Goal: Information Seeking & Learning: Learn about a topic

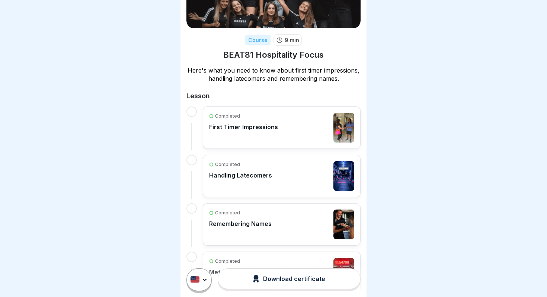
scroll to position [118, 0]
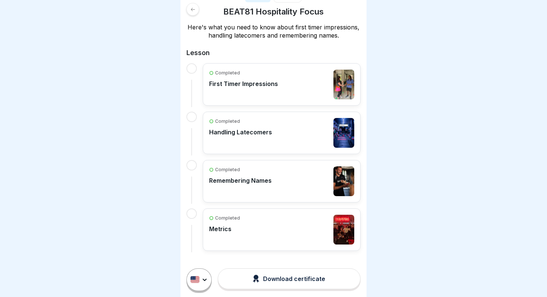
click at [290, 79] on div "Completed First Timer Impressions" at bounding box center [281, 85] width 145 height 30
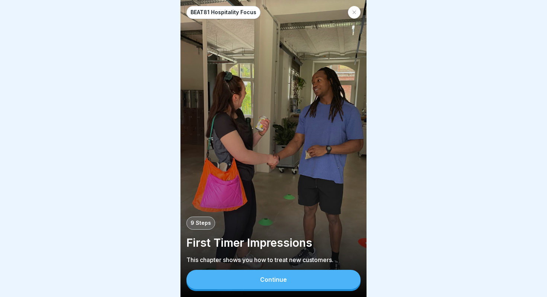
click at [292, 279] on button "Continue" at bounding box center [273, 279] width 174 height 19
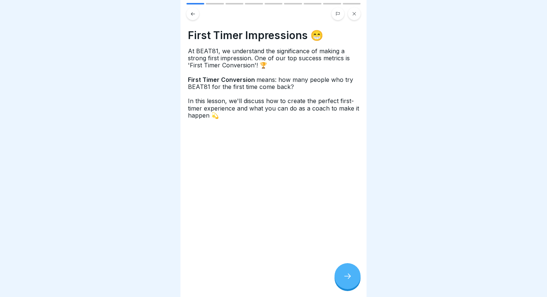
click at [343, 276] on icon at bounding box center [347, 275] width 9 height 9
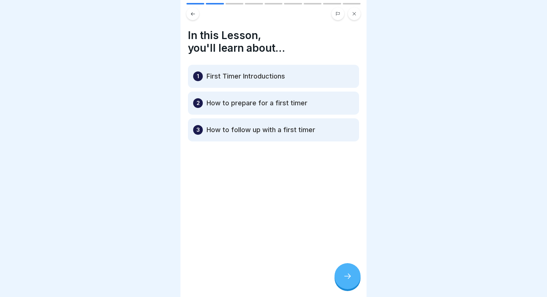
click at [343, 276] on icon at bounding box center [347, 275] width 9 height 9
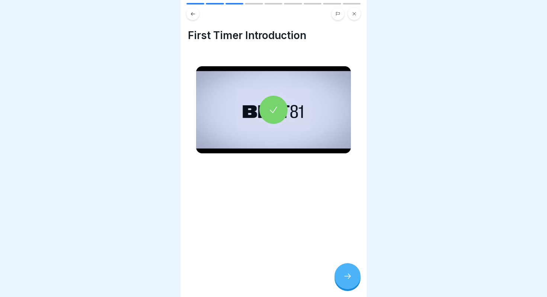
click at [343, 276] on icon at bounding box center [347, 275] width 9 height 9
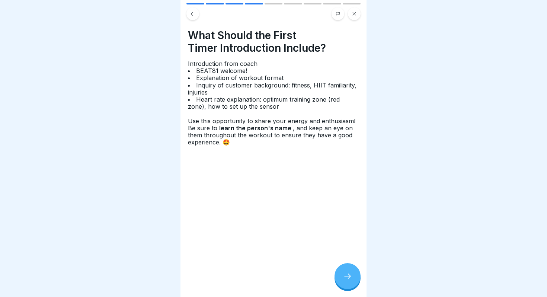
click at [194, 13] on icon at bounding box center [193, 14] width 6 height 6
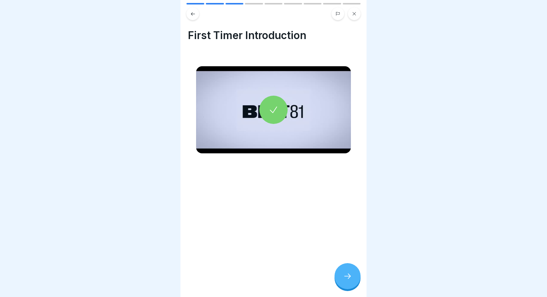
click at [386, 81] on div at bounding box center [273, 148] width 547 height 297
click at [275, 105] on icon at bounding box center [273, 110] width 10 height 10
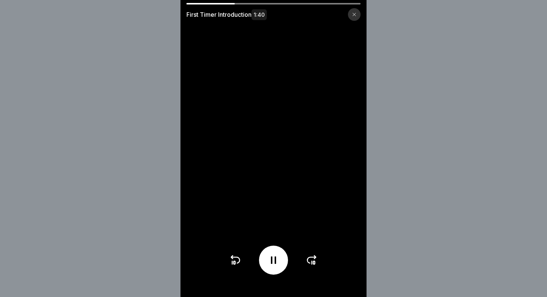
click at [274, 254] on icon at bounding box center [273, 260] width 12 height 12
click at [284, 257] on div at bounding box center [273, 259] width 29 height 29
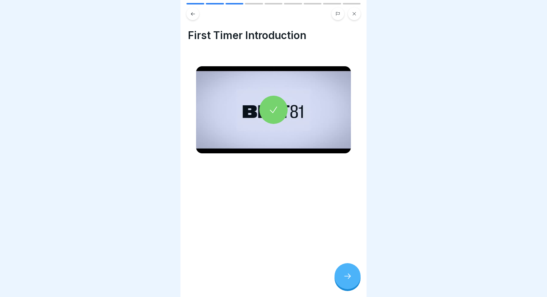
click at [349, 273] on icon at bounding box center [347, 275] width 9 height 9
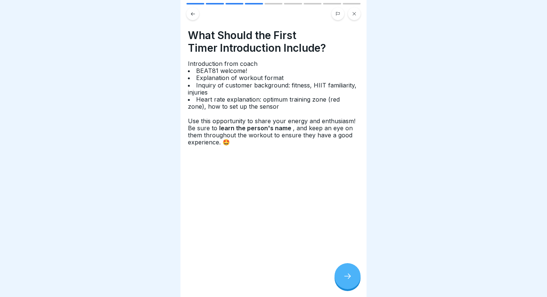
click at [349, 273] on icon at bounding box center [347, 275] width 9 height 9
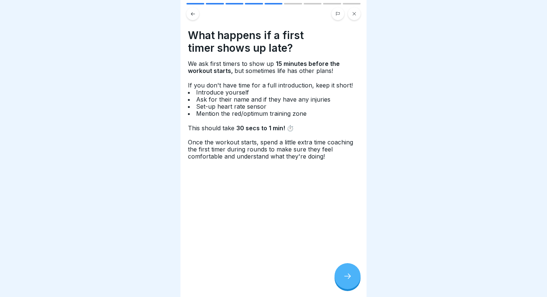
click at [344, 267] on div at bounding box center [347, 276] width 26 height 26
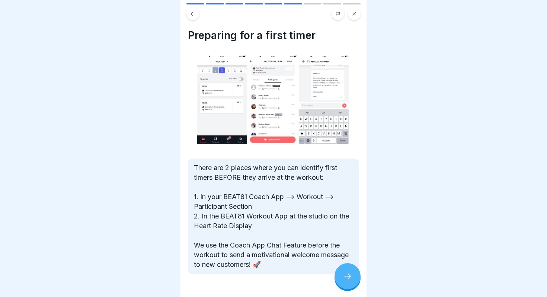
click at [344, 267] on div at bounding box center [347, 276] width 26 height 26
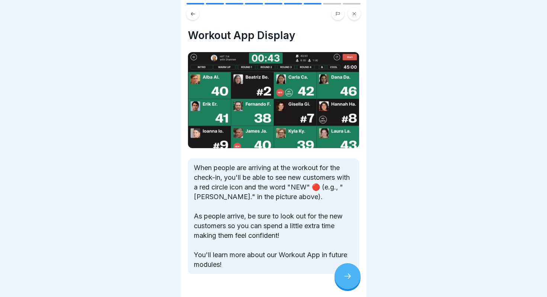
click at [344, 267] on div at bounding box center [347, 276] width 26 height 26
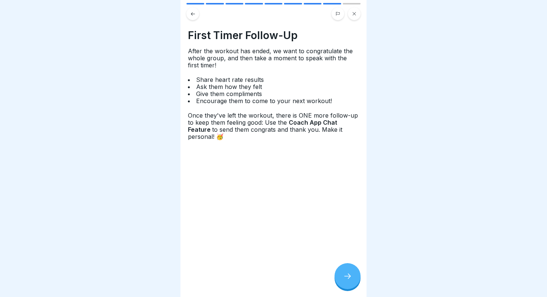
click at [344, 267] on div at bounding box center [347, 276] width 26 height 26
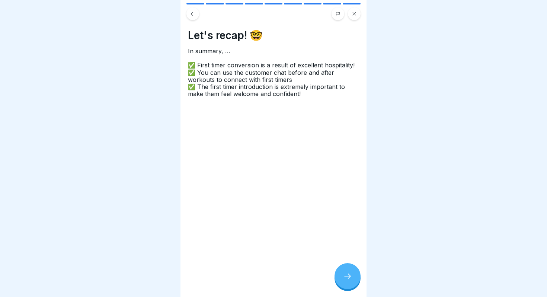
click at [345, 269] on div at bounding box center [347, 276] width 26 height 26
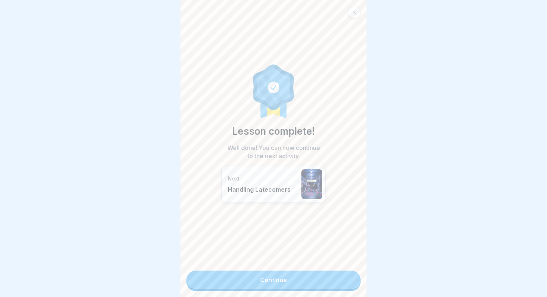
click at [345, 269] on div "Lesson complete! Well done! You can now continue to the next activity. Next Han…" at bounding box center [273, 148] width 186 height 297
click at [343, 278] on link "Continue" at bounding box center [273, 279] width 174 height 19
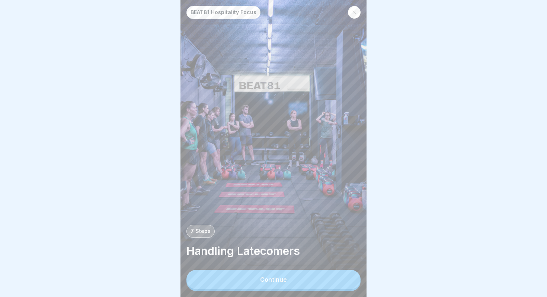
click at [341, 282] on button "Continue" at bounding box center [273, 279] width 174 height 19
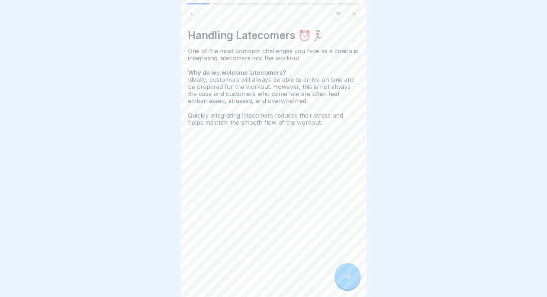
click at [351, 279] on icon at bounding box center [347, 275] width 9 height 9
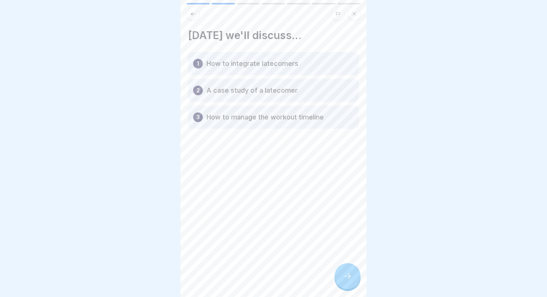
click at [351, 279] on icon at bounding box center [347, 275] width 9 height 9
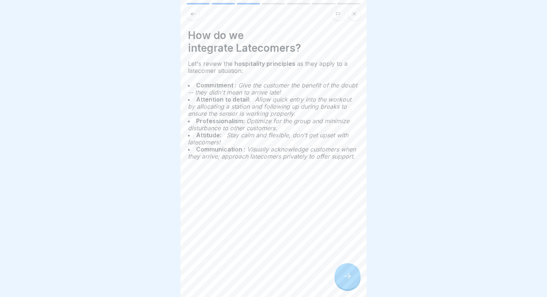
click at [351, 279] on icon at bounding box center [347, 275] width 9 height 9
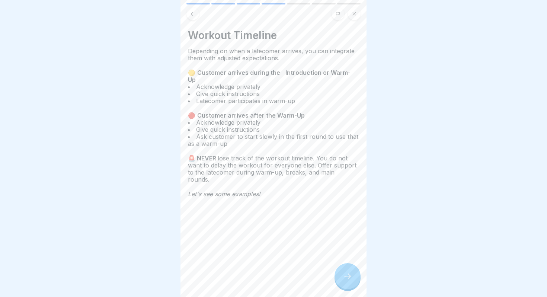
click at [351, 279] on icon at bounding box center [347, 275] width 9 height 9
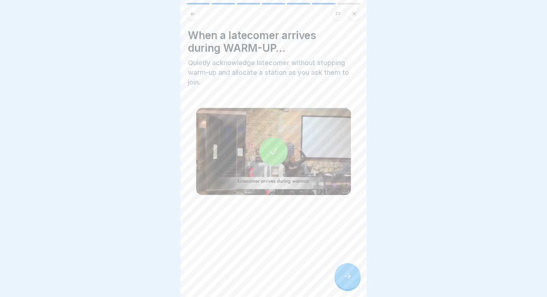
click at [351, 279] on icon at bounding box center [347, 275] width 9 height 9
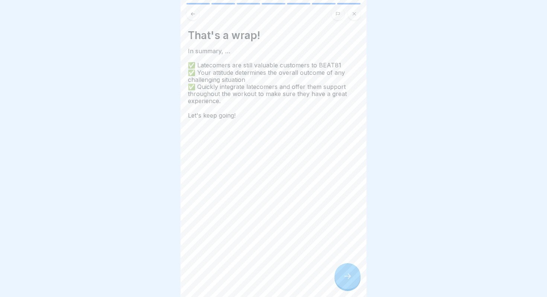
click at [351, 279] on icon at bounding box center [347, 275] width 9 height 9
click at [372, 279] on link "Continue" at bounding box center [459, 279] width 174 height 19
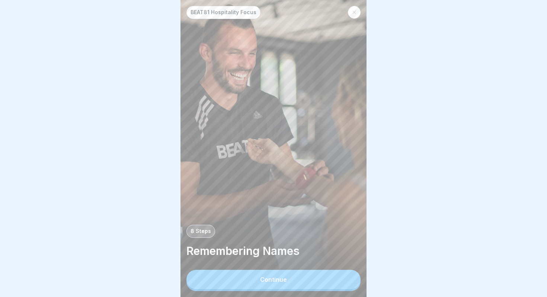
click at [345, 285] on button "Continue" at bounding box center [273, 279] width 174 height 19
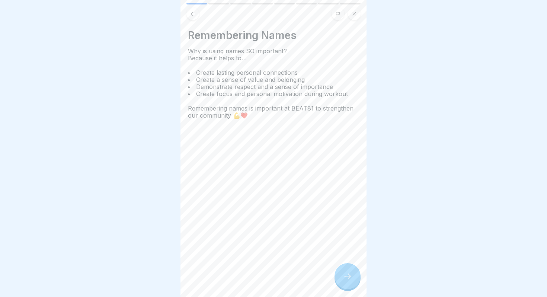
click at [351, 276] on icon at bounding box center [347, 275] width 9 height 9
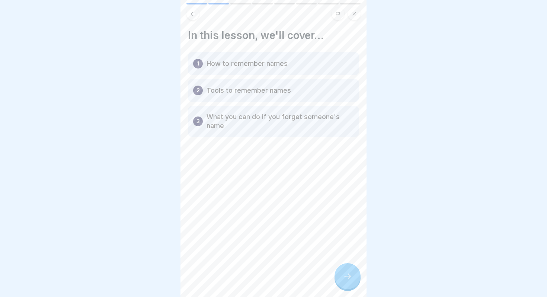
click at [351, 276] on icon at bounding box center [347, 275] width 9 height 9
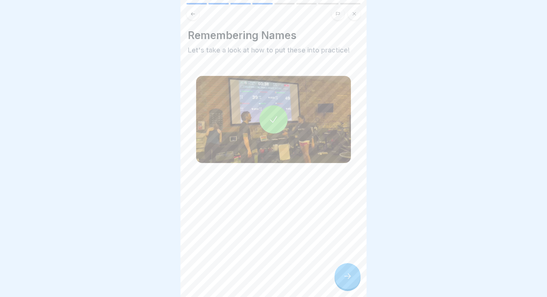
click at [351, 276] on icon at bounding box center [347, 275] width 9 height 9
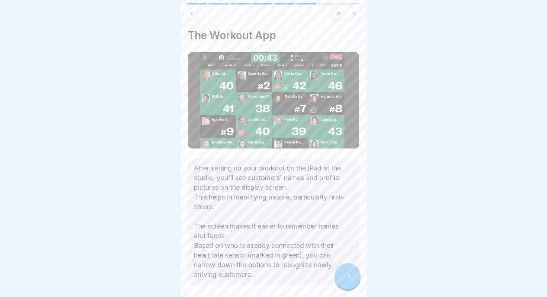
click at [351, 276] on icon at bounding box center [347, 275] width 9 height 9
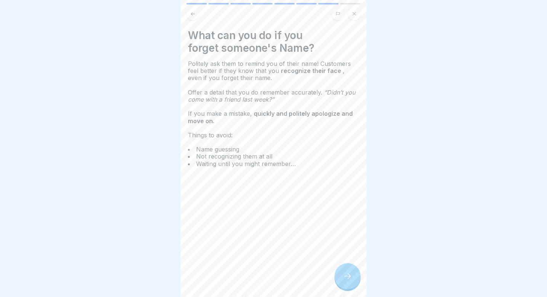
click at [351, 276] on icon at bounding box center [347, 275] width 9 height 9
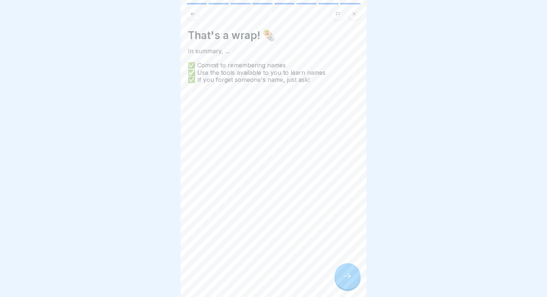
click at [351, 276] on icon at bounding box center [347, 275] width 9 height 9
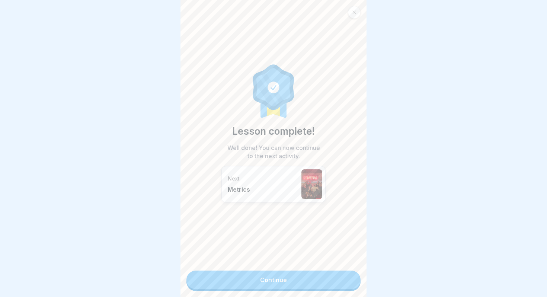
click at [341, 279] on link "Continue" at bounding box center [273, 279] width 174 height 19
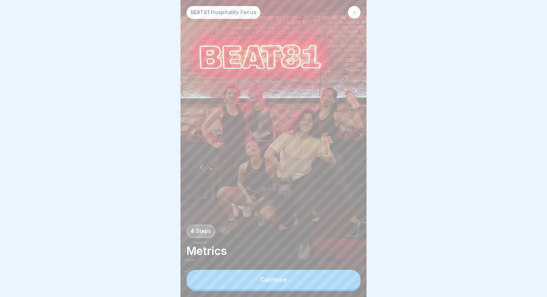
click at [349, 278] on button "Continue" at bounding box center [273, 279] width 174 height 19
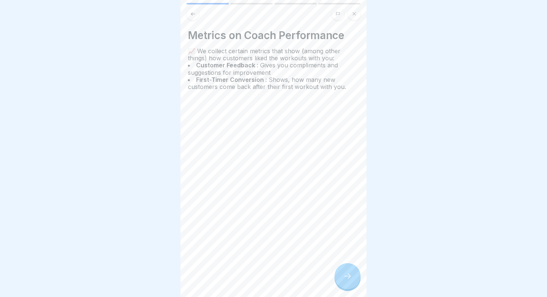
click at [349, 278] on icon at bounding box center [347, 275] width 9 height 9
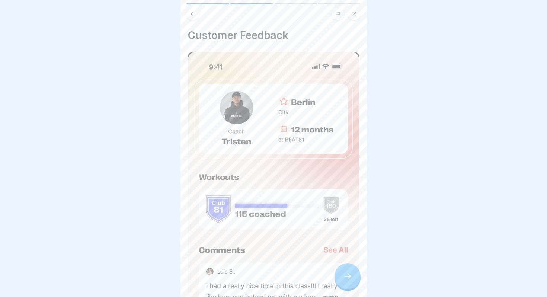
click at [349, 278] on icon at bounding box center [347, 275] width 9 height 9
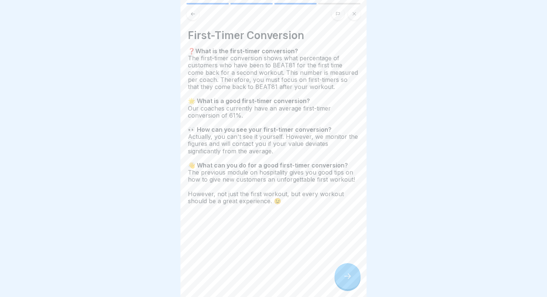
click at [349, 278] on icon at bounding box center [347, 275] width 9 height 9
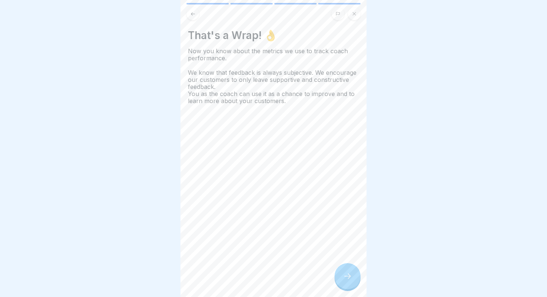
click at [349, 278] on icon at bounding box center [347, 275] width 9 height 9
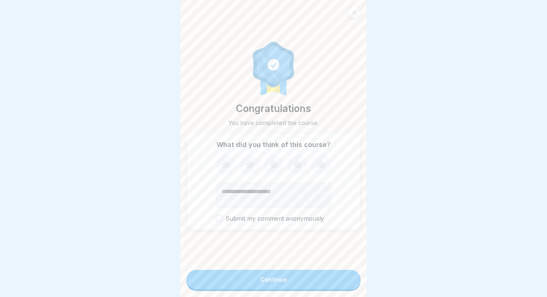
click at [349, 278] on button "Continue" at bounding box center [273, 279] width 174 height 19
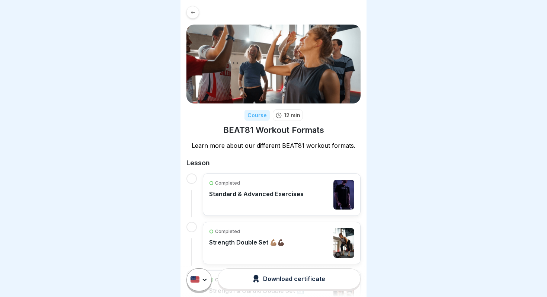
click at [194, 12] on icon at bounding box center [193, 13] width 6 height 6
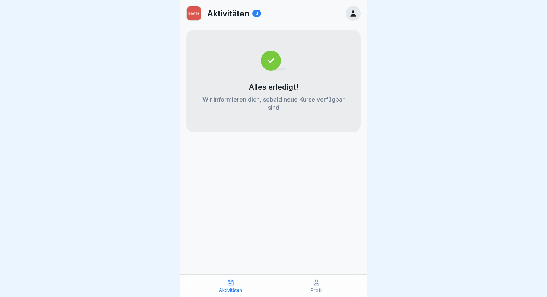
click at [353, 17] on icon at bounding box center [353, 13] width 8 height 8
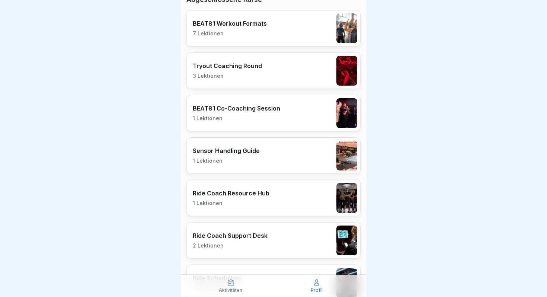
scroll to position [222, 0]
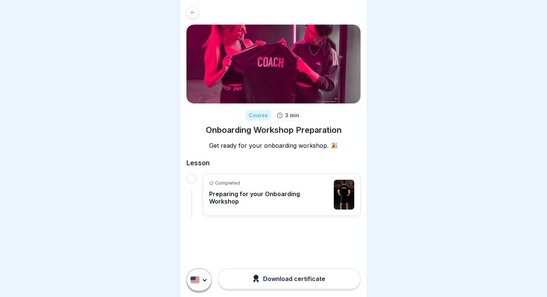
click at [329, 191] on div "Completed Preparing for your Onboarding Workshop" at bounding box center [281, 195] width 145 height 30
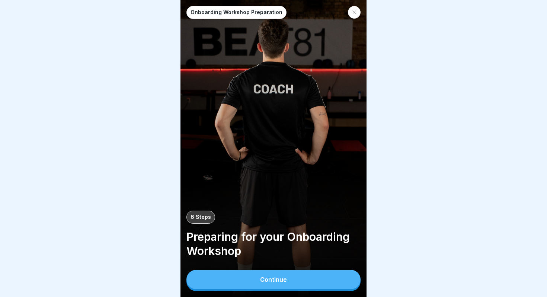
click at [347, 286] on button "Continue" at bounding box center [273, 279] width 174 height 19
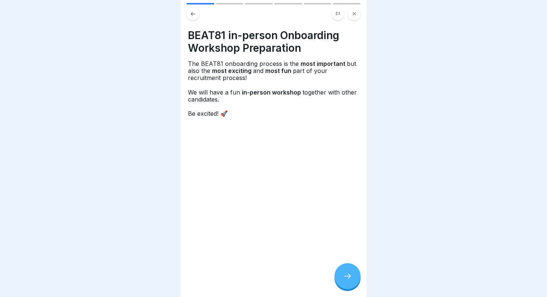
click at [353, 275] on div at bounding box center [347, 276] width 26 height 26
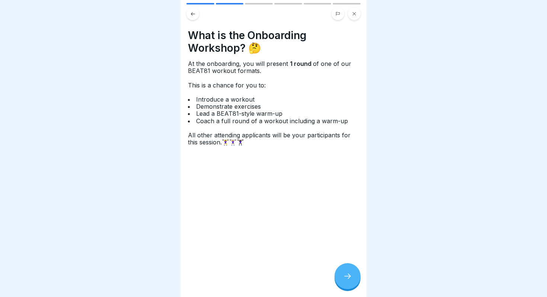
click at [350, 272] on icon at bounding box center [347, 275] width 9 height 9
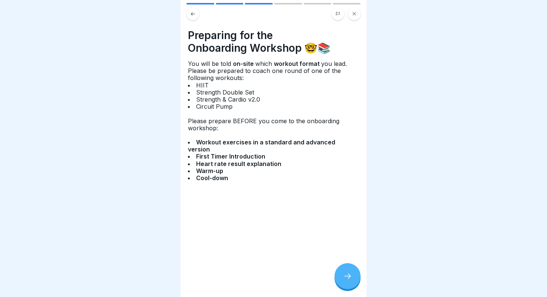
click at [350, 272] on div at bounding box center [347, 276] width 26 height 26
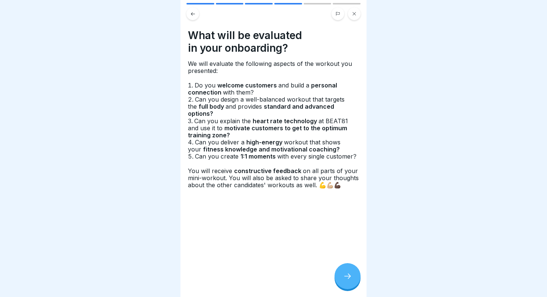
click at [350, 272] on div at bounding box center [347, 276] width 26 height 26
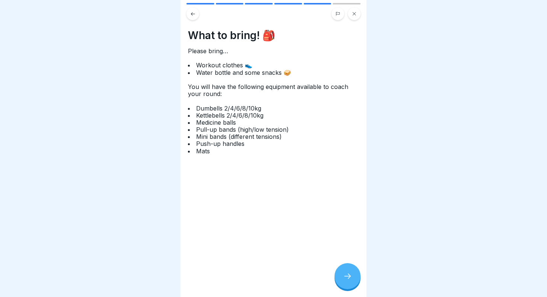
click at [350, 272] on div at bounding box center [347, 276] width 26 height 26
